Goal: Transaction & Acquisition: Obtain resource

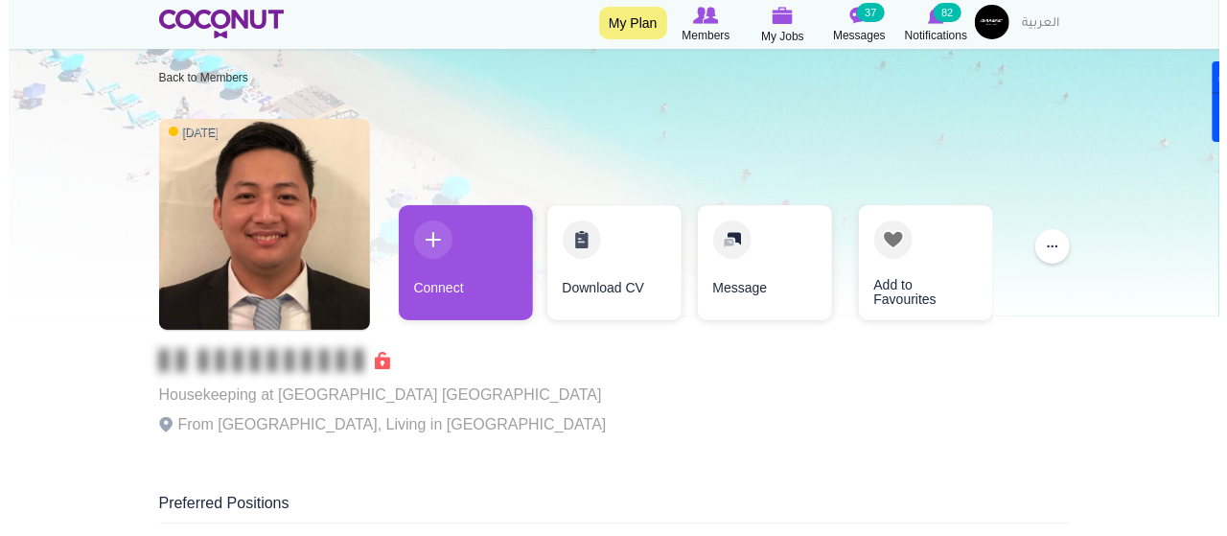
scroll to position [12, 0]
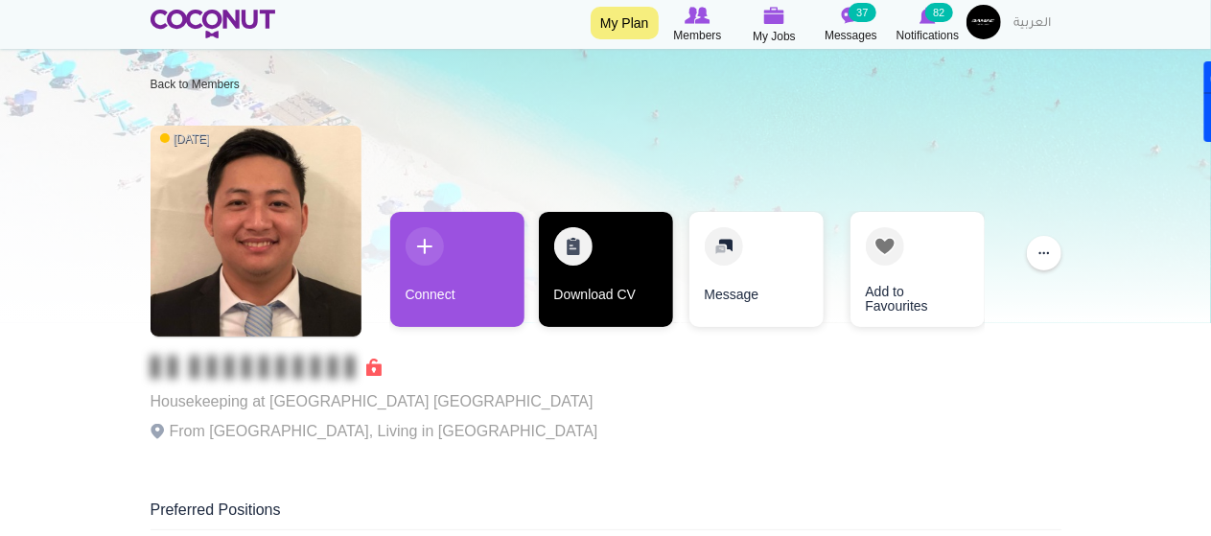
click at [582, 267] on link "Download CV" at bounding box center [606, 269] width 134 height 115
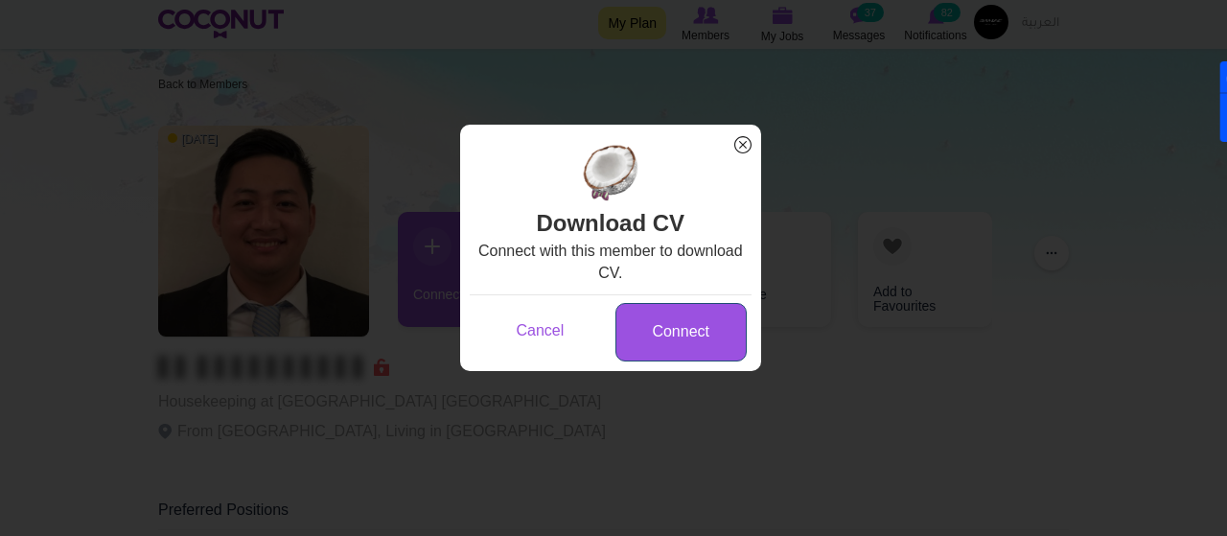
click at [683, 326] on link "Connect" at bounding box center [680, 332] width 131 height 58
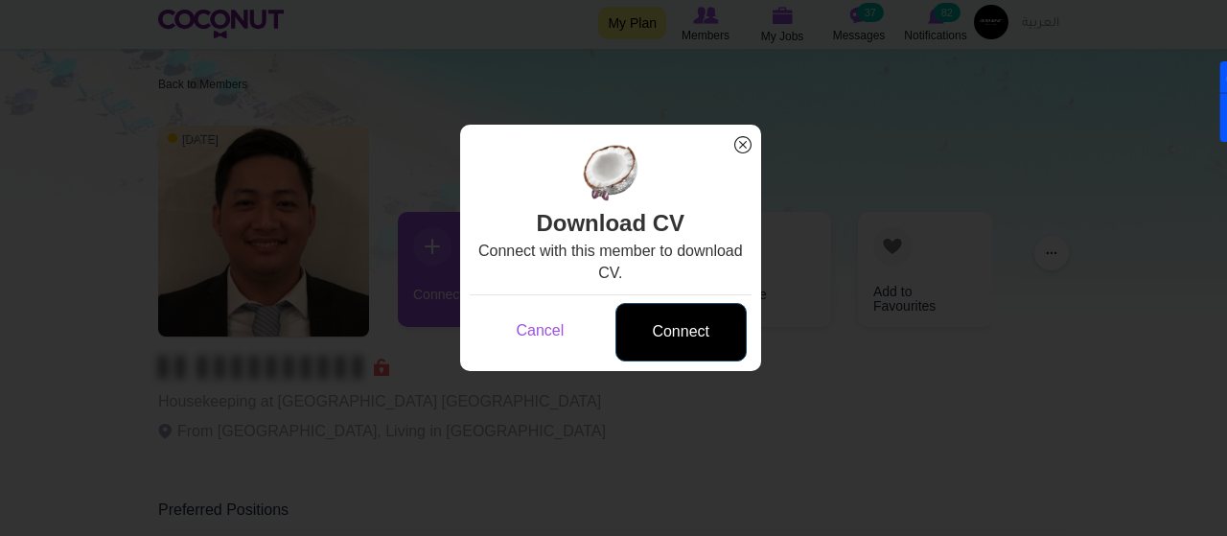
scroll to position [0, 0]
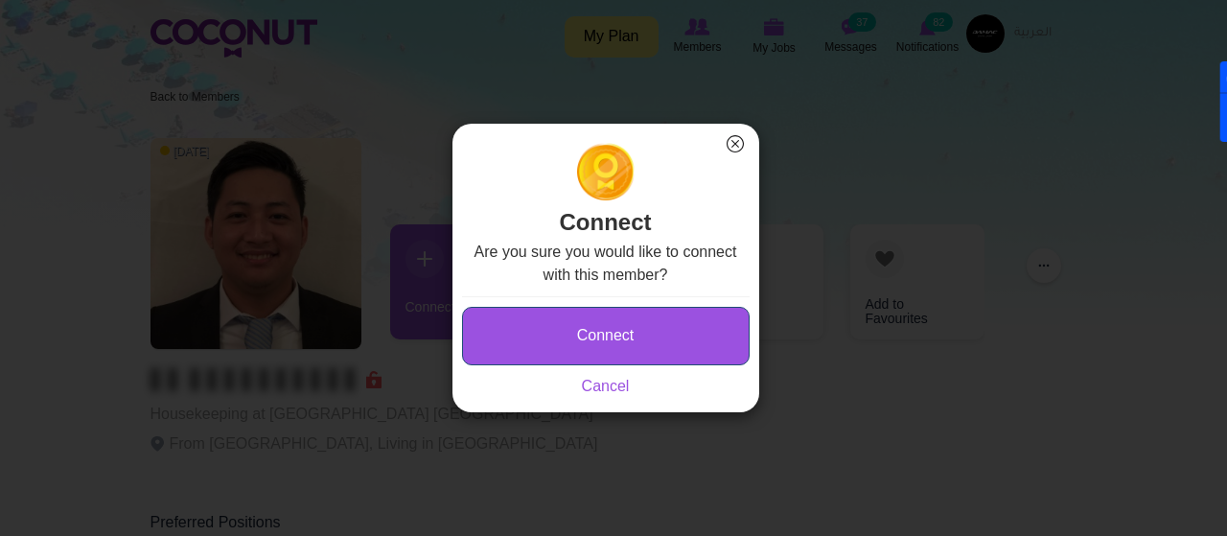
click at [658, 346] on button "Connect" at bounding box center [606, 336] width 288 height 58
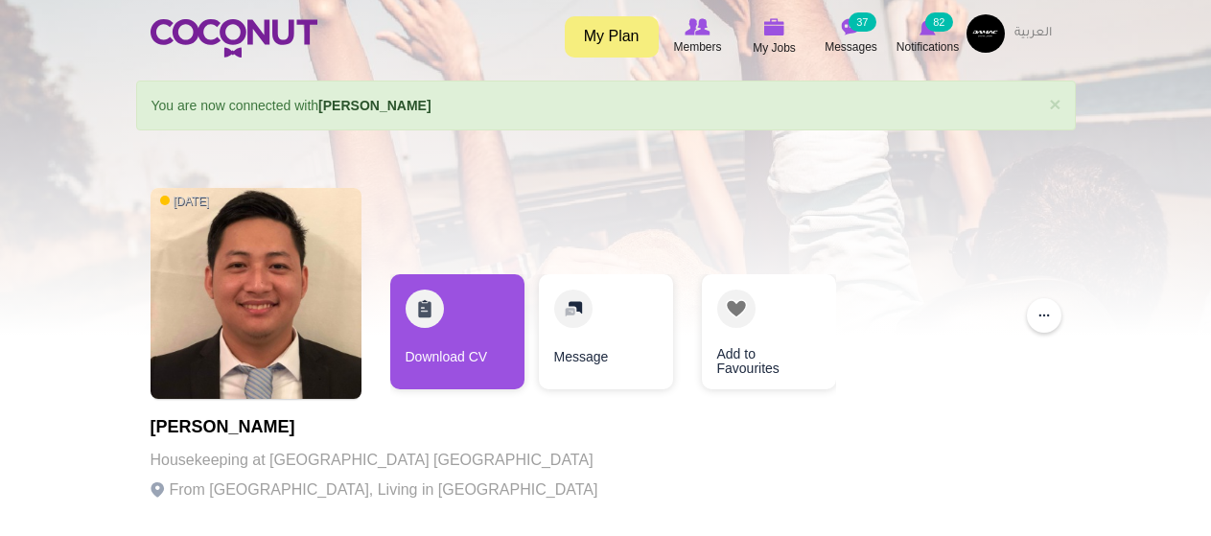
click at [476, 343] on link "Download CV" at bounding box center [457, 331] width 134 height 115
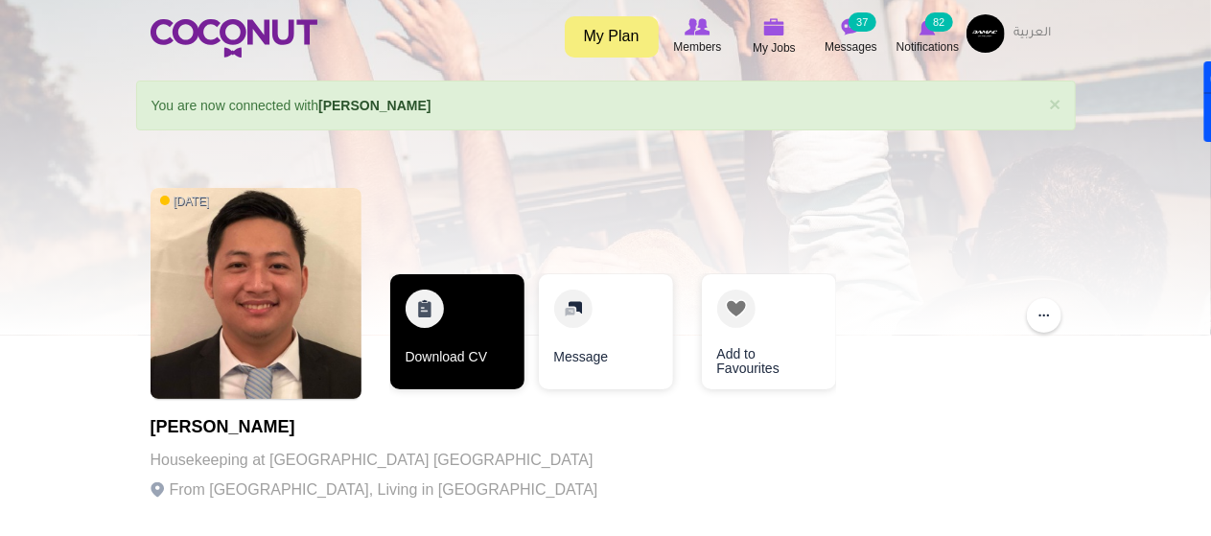
click at [462, 314] on link "Download CV" at bounding box center [457, 331] width 134 height 115
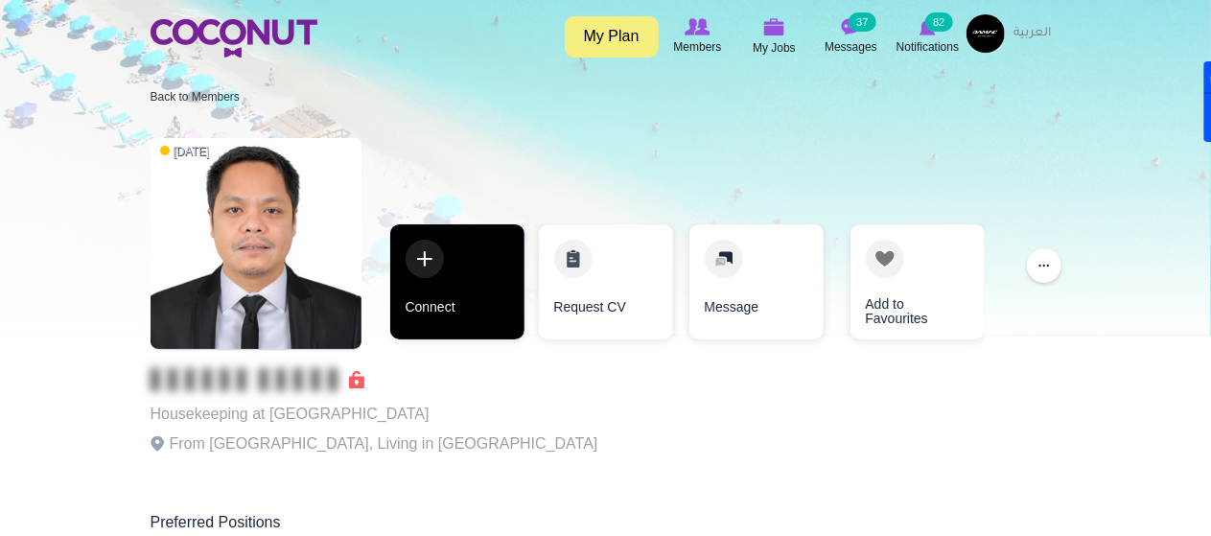
click at [453, 283] on link "Connect" at bounding box center [457, 281] width 134 height 115
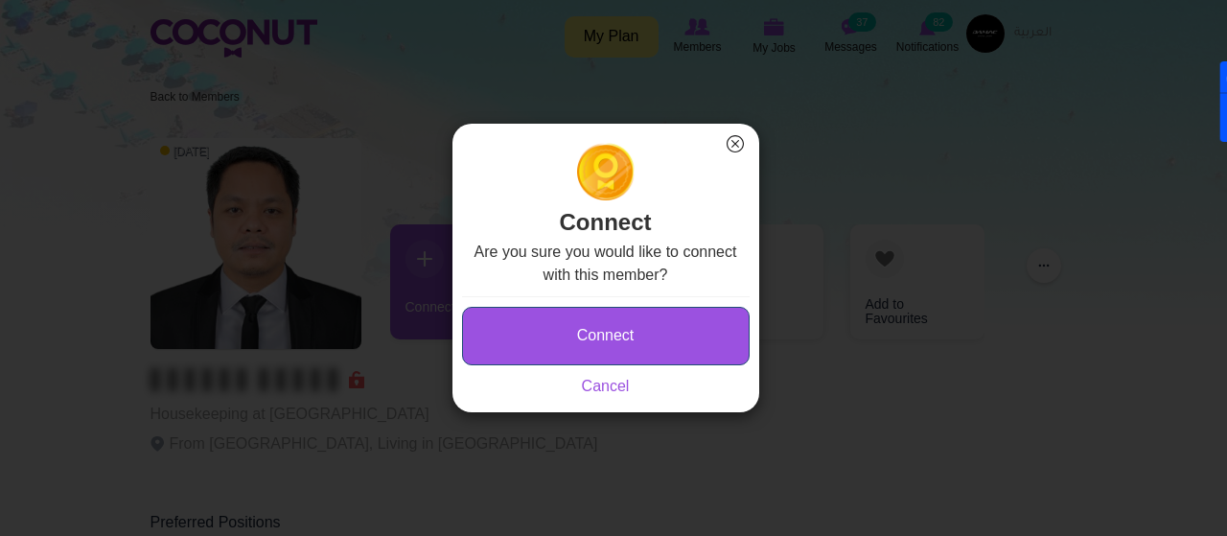
click at [596, 335] on button "Connect" at bounding box center [606, 336] width 288 height 58
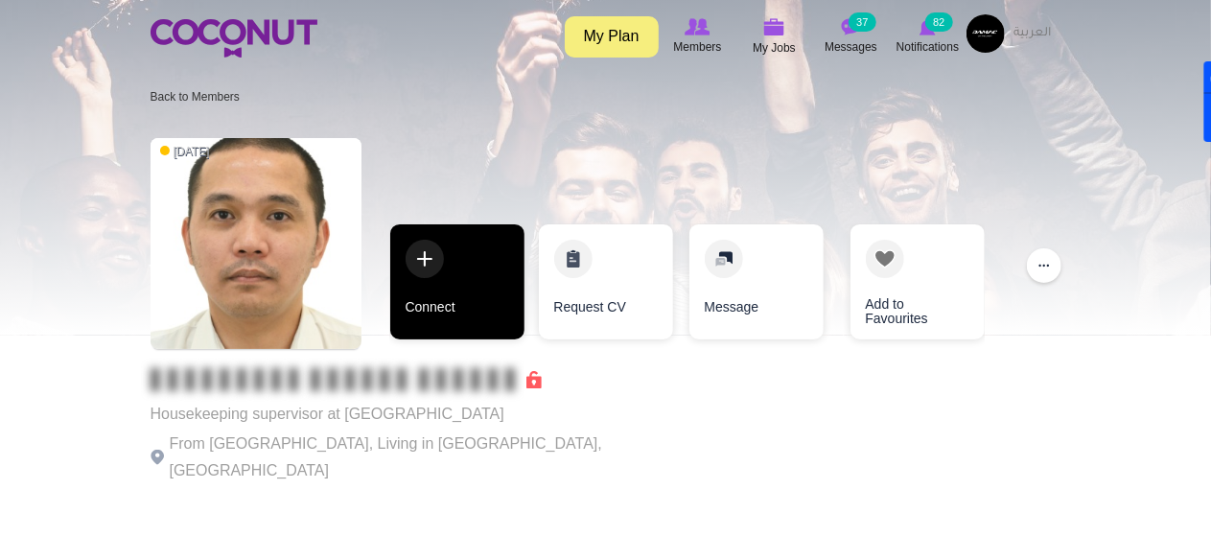
click at [464, 271] on link "Connect" at bounding box center [457, 281] width 134 height 115
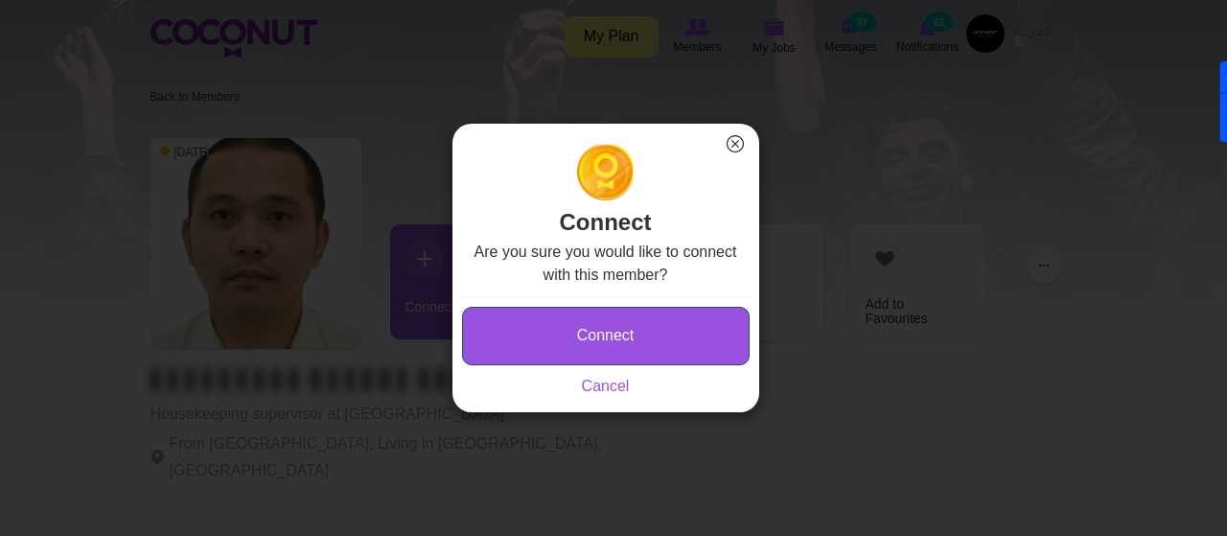
click at [591, 327] on button "Connect" at bounding box center [606, 336] width 288 height 58
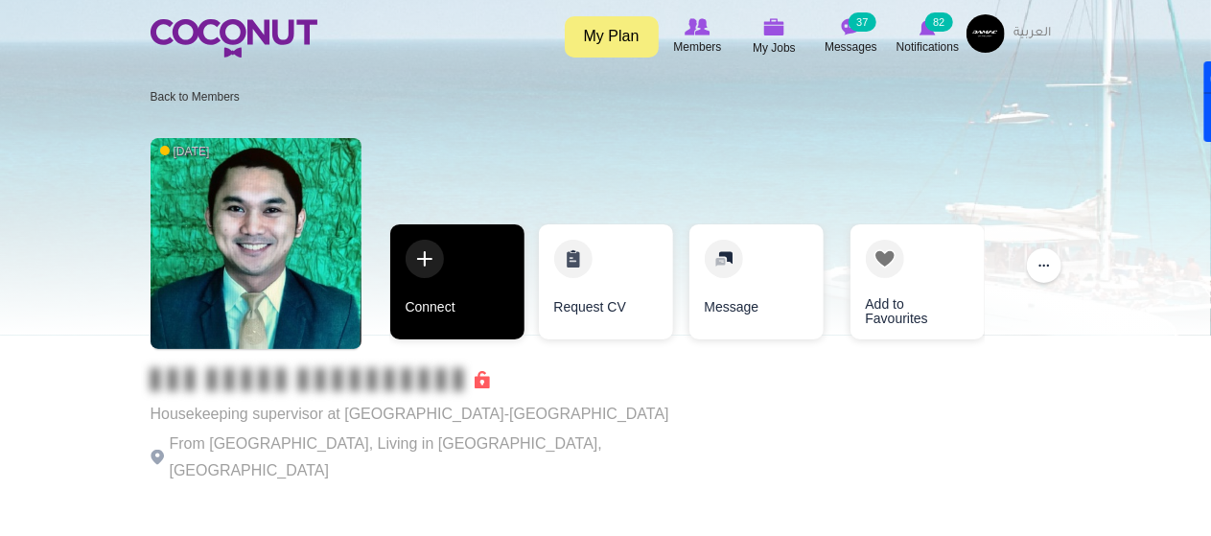
click at [451, 269] on link "Connect" at bounding box center [457, 281] width 134 height 115
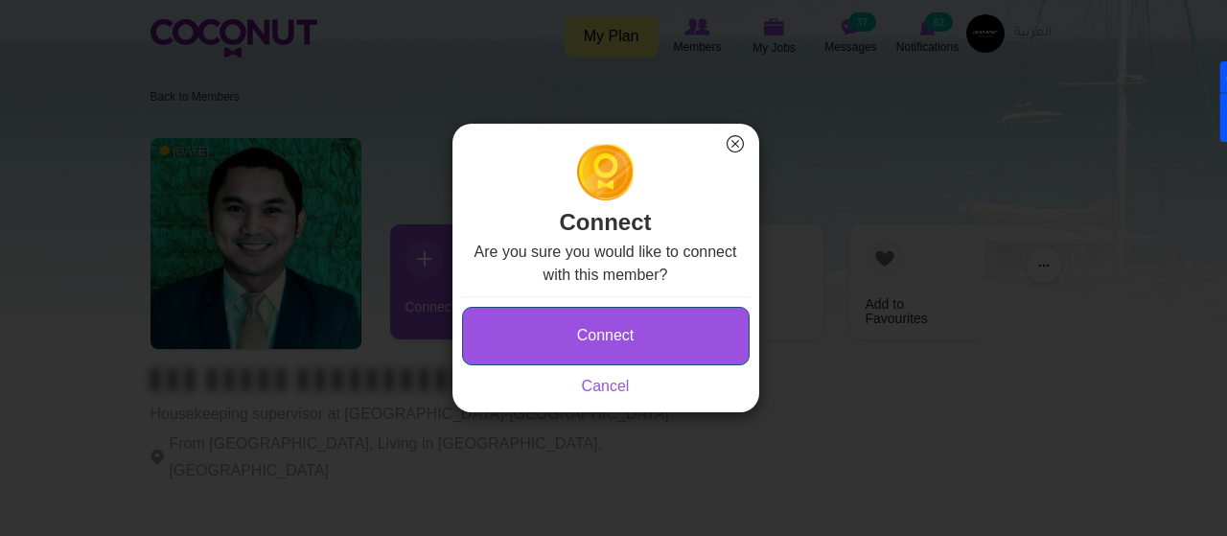
click at [625, 345] on button "Connect" at bounding box center [606, 336] width 288 height 58
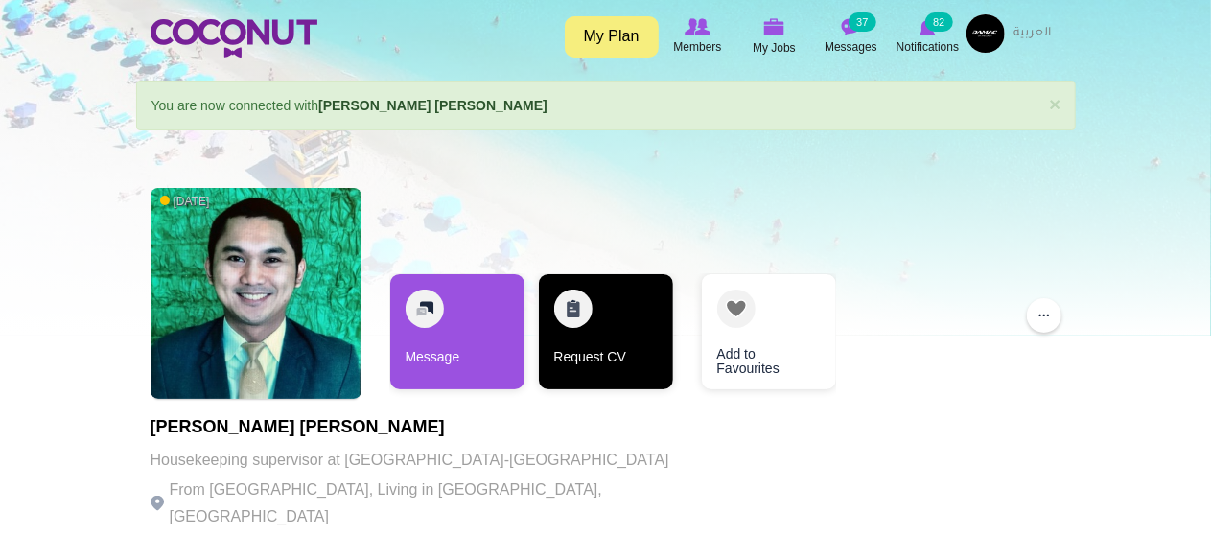
click at [592, 315] on link "Request CV" at bounding box center [606, 331] width 134 height 115
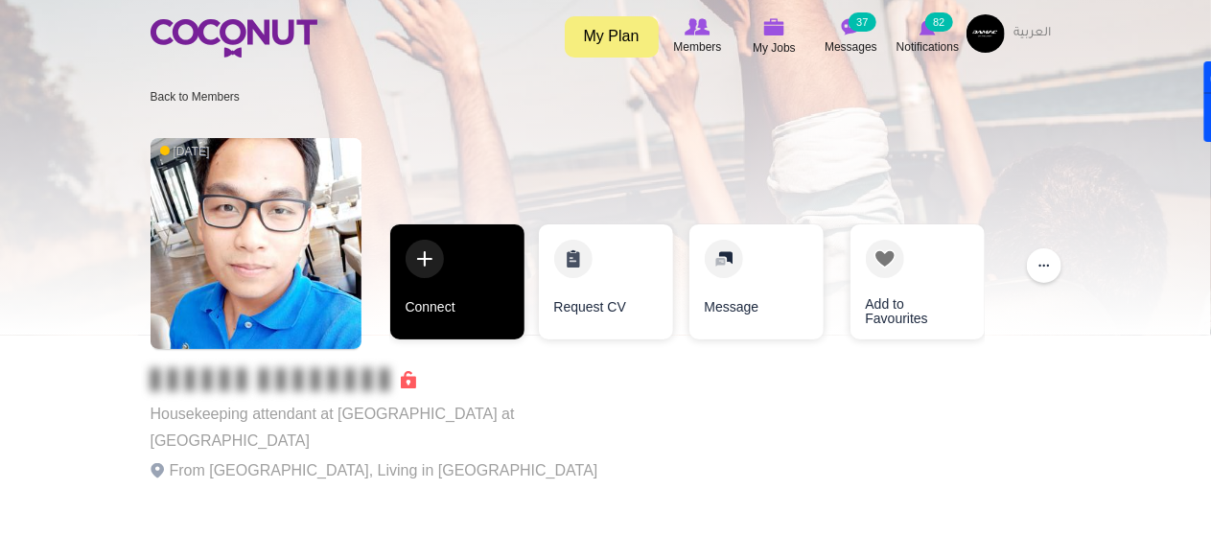
click at [442, 289] on link "Connect" at bounding box center [457, 281] width 134 height 115
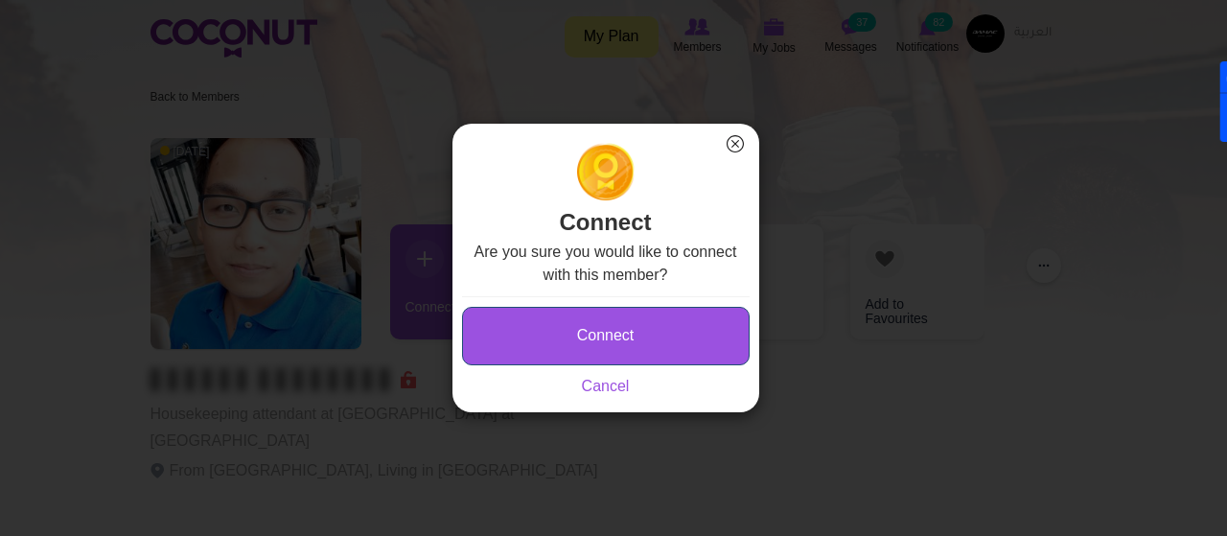
click at [636, 327] on button "Connect" at bounding box center [606, 336] width 288 height 58
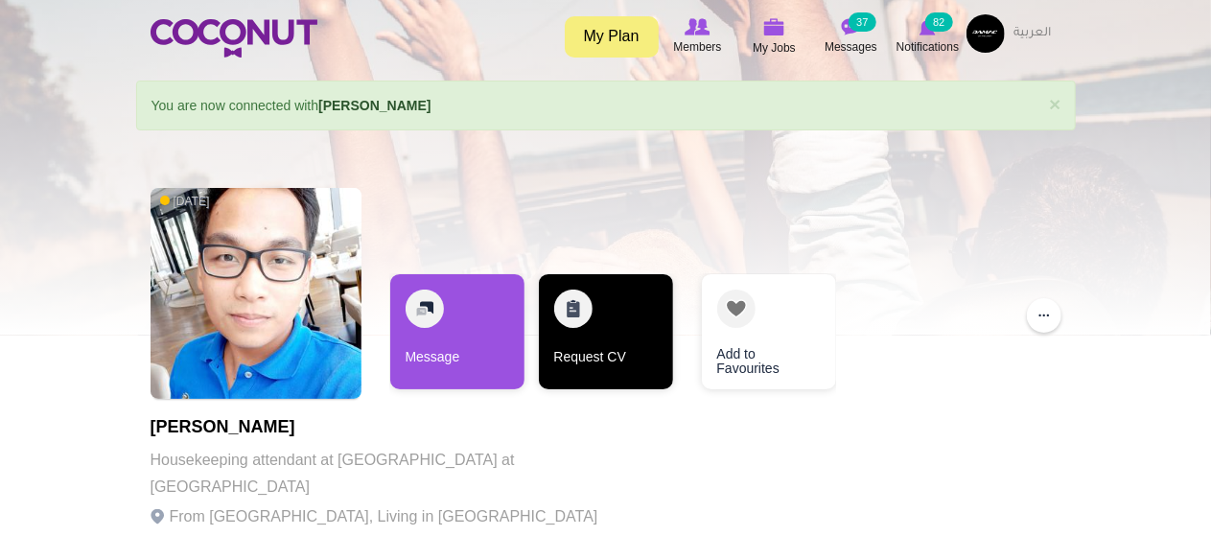
click at [621, 361] on link "Request CV" at bounding box center [606, 331] width 134 height 115
